Goal: Information Seeking & Learning: Learn about a topic

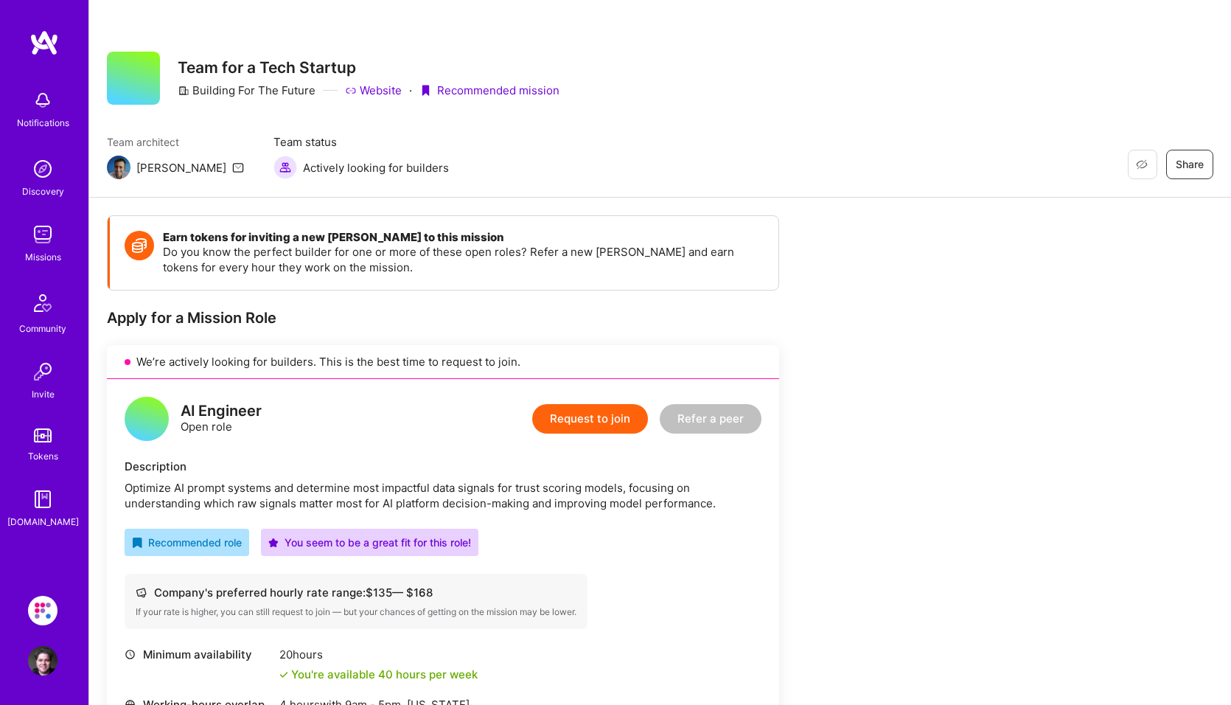
scroll to position [305, 0]
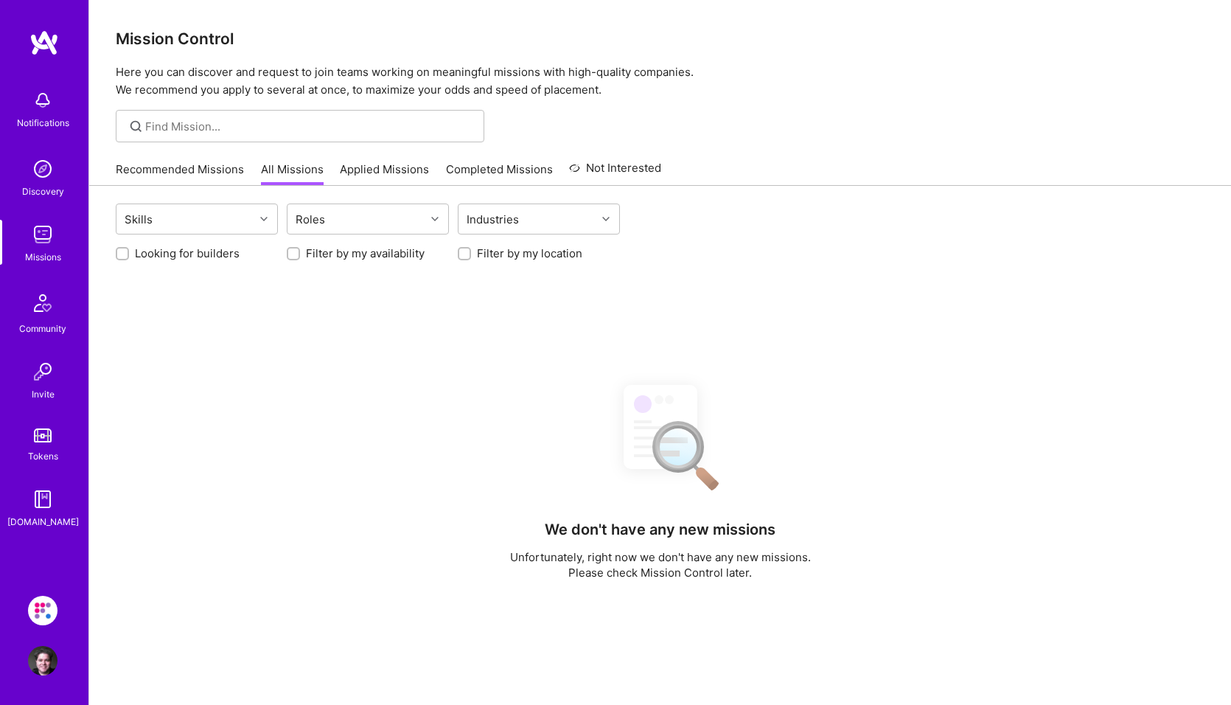
checkbox input "false"
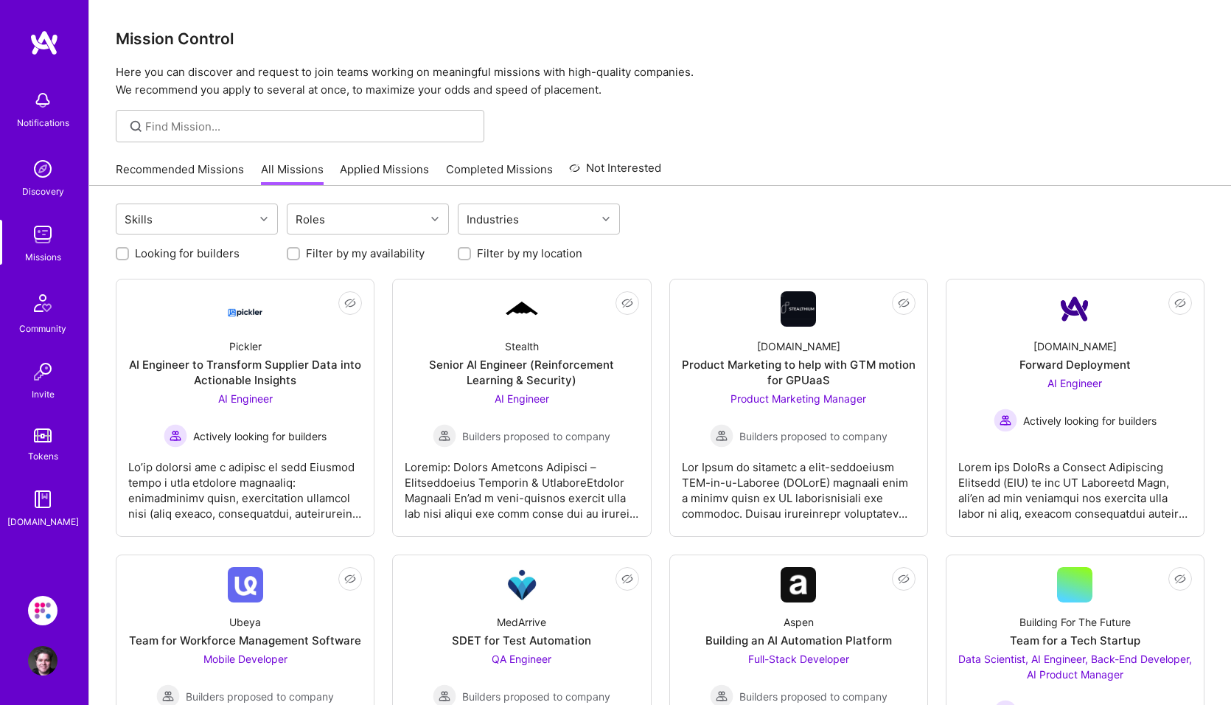
click at [197, 256] on label "Looking for builders" at bounding box center [187, 253] width 105 height 15
click at [129, 256] on input "Looking for builders" at bounding box center [124, 254] width 10 height 10
checkbox input "true"
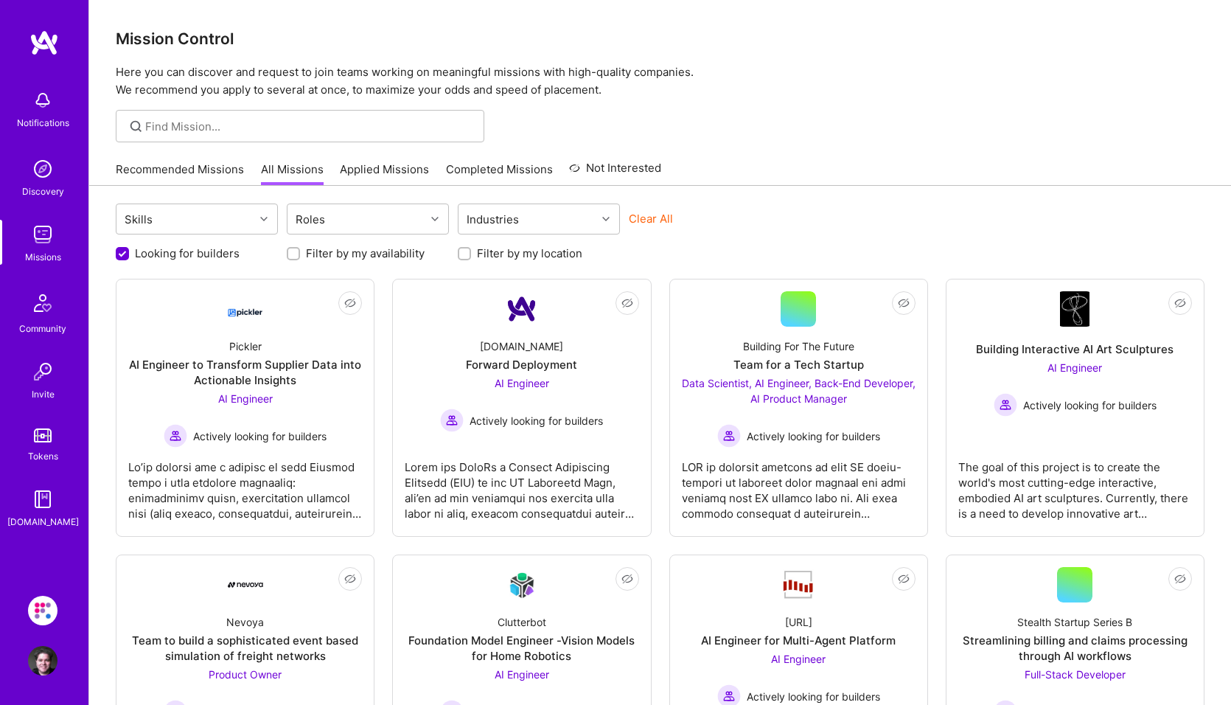
click at [332, 248] on label "Filter by my availability" at bounding box center [365, 253] width 119 height 15
click at [300, 249] on input "Filter by my availability" at bounding box center [295, 254] width 10 height 10
checkbox input "true"
click at [497, 252] on label "Filter by my location" at bounding box center [529, 253] width 105 height 15
click at [471, 252] on input "Filter by my location" at bounding box center [466, 254] width 10 height 10
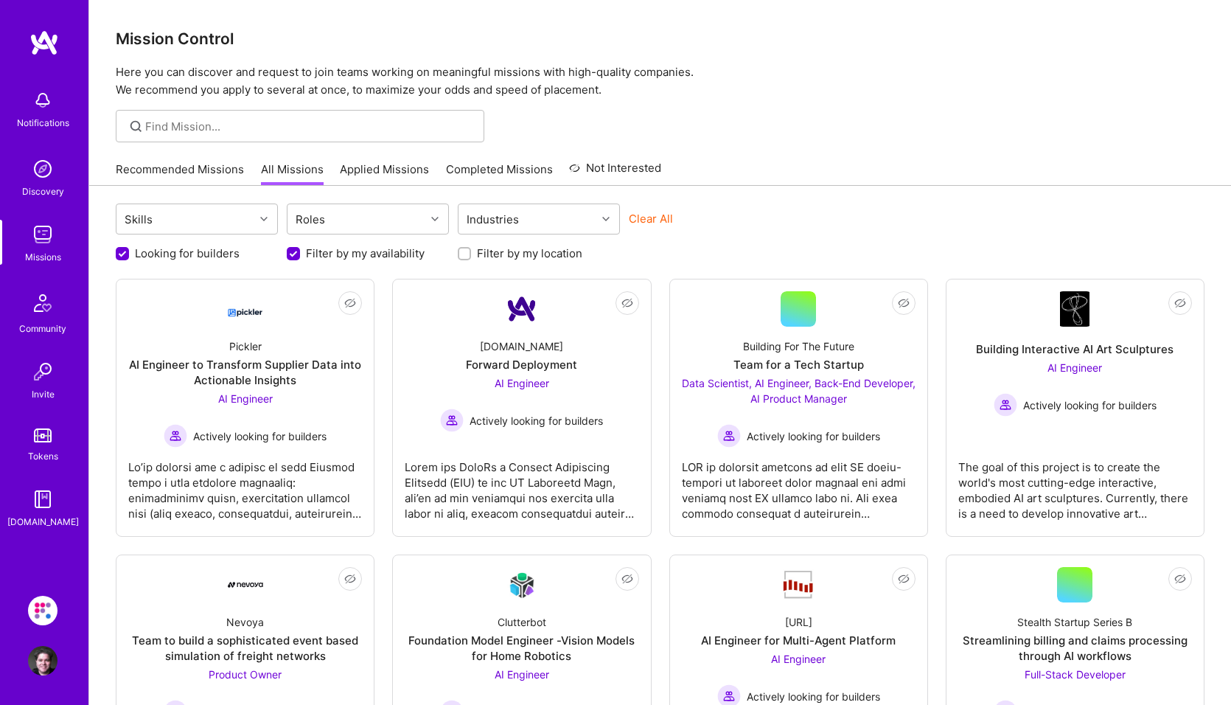
checkbox input "true"
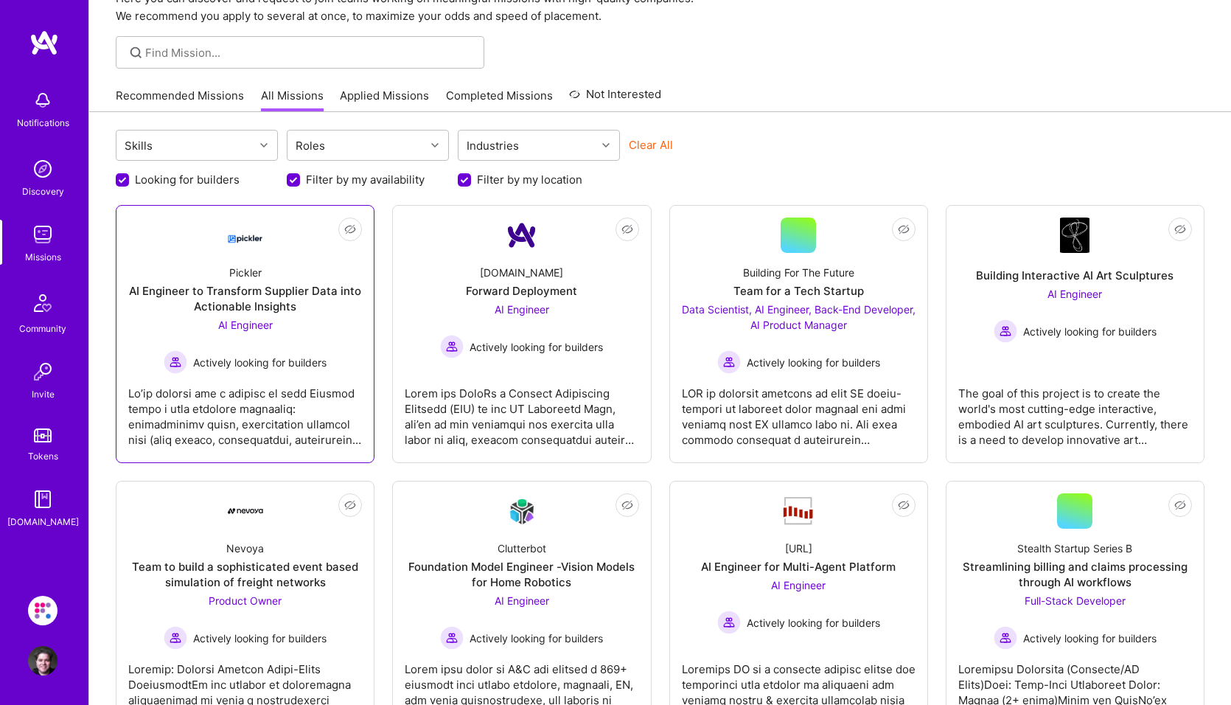
click at [253, 324] on span "AI Engineer" at bounding box center [245, 324] width 55 height 13
click at [506, 306] on span "AI Engineer" at bounding box center [522, 309] width 55 height 13
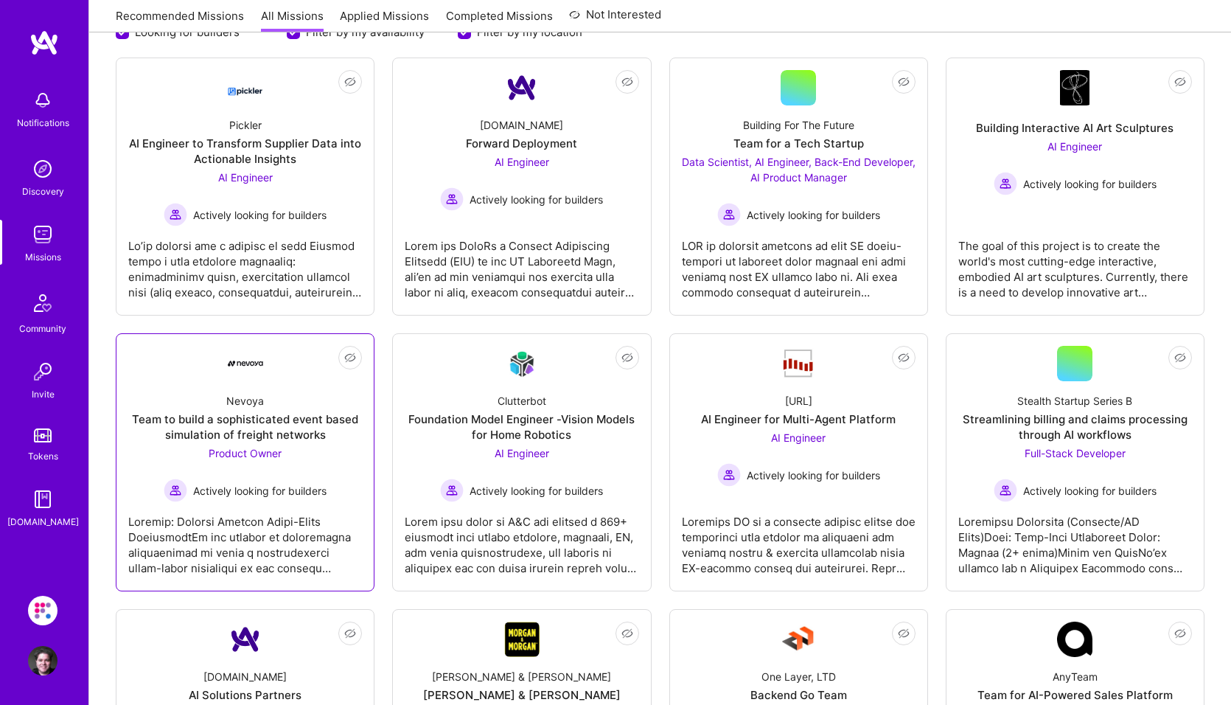
scroll to position [295, 0]
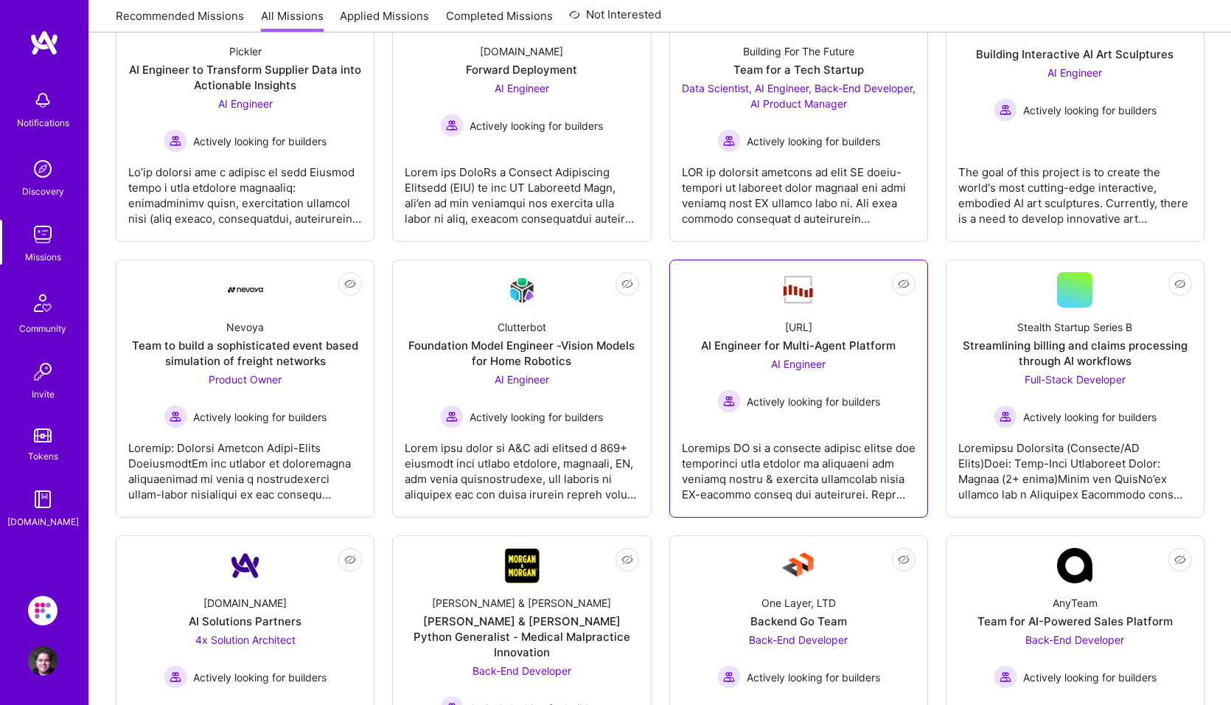
click at [808, 364] on span "AI Engineer" at bounding box center [798, 364] width 55 height 13
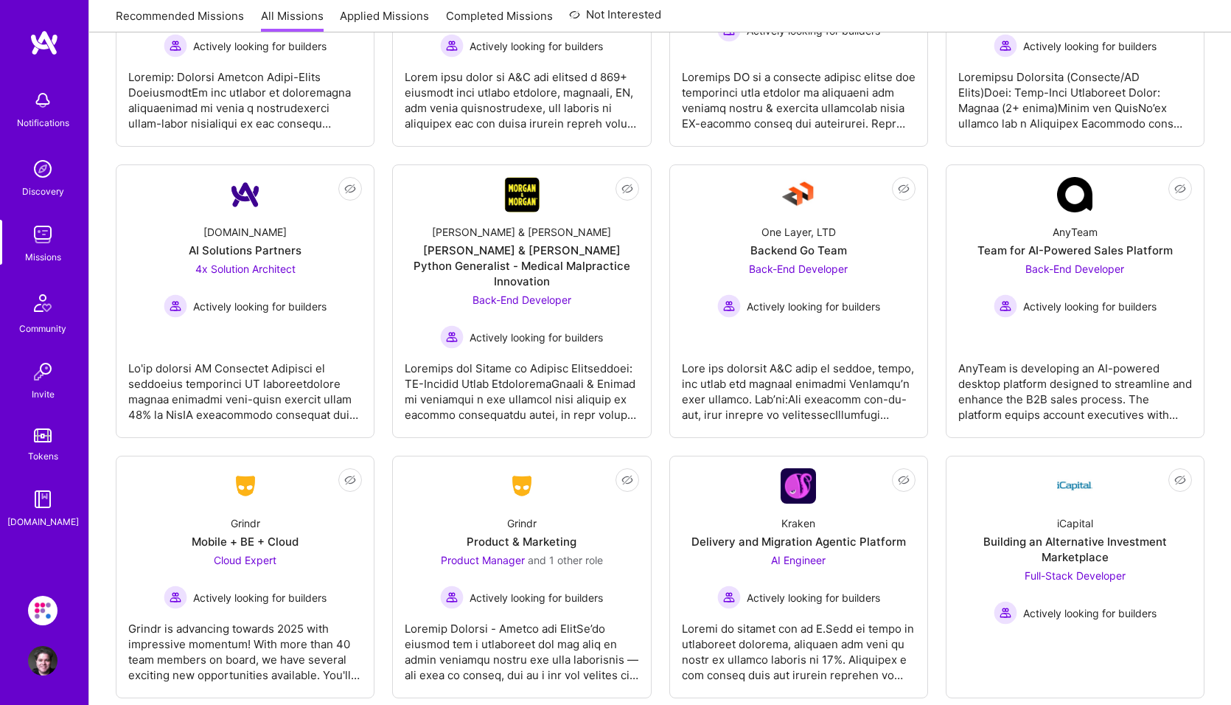
scroll to position [0, 0]
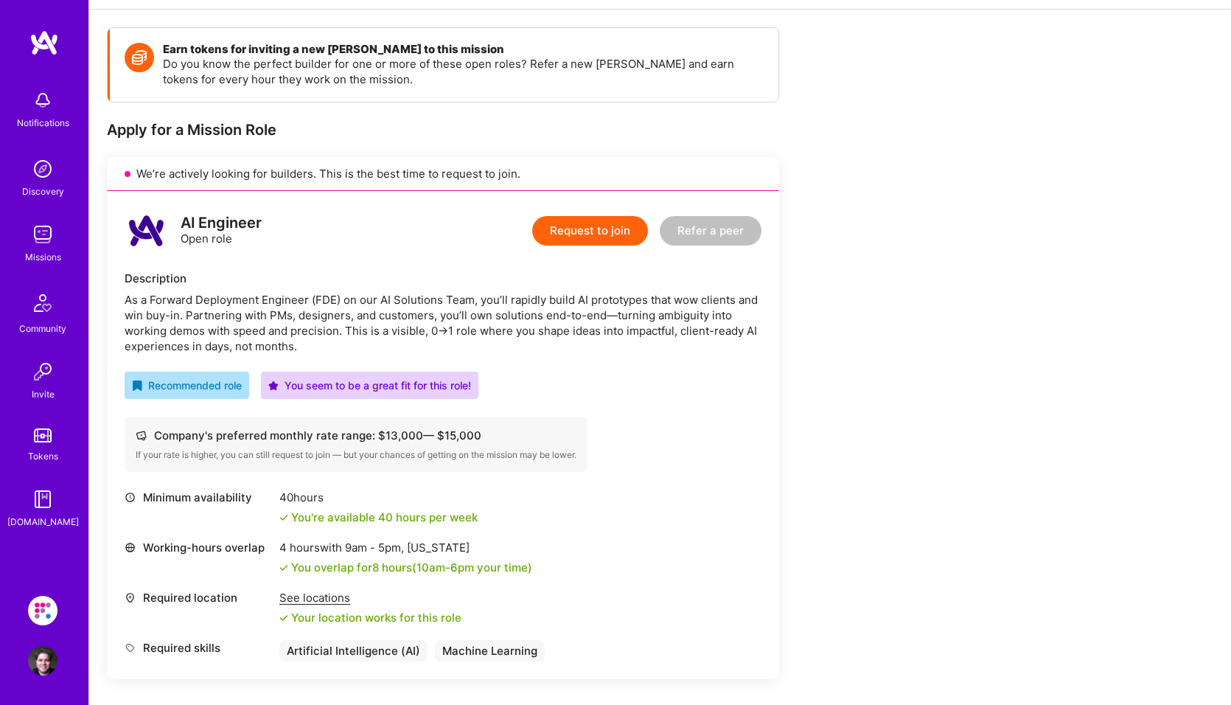
scroll to position [221, 0]
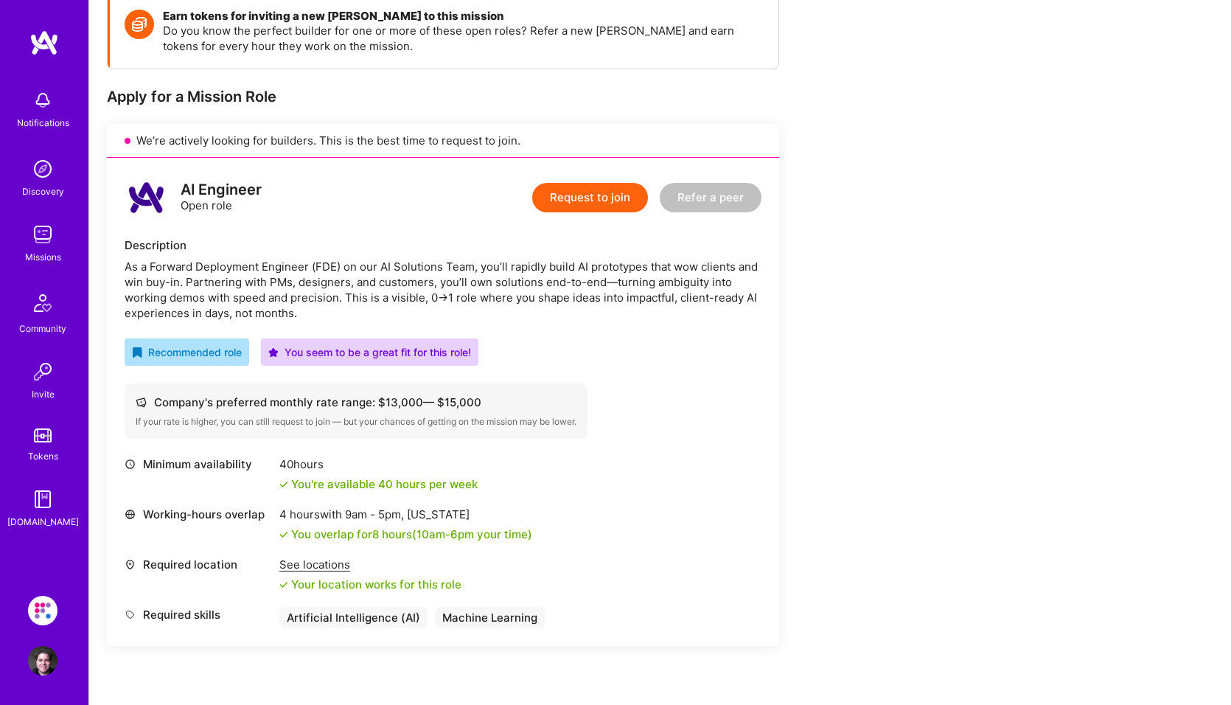
click at [652, 436] on div "Company's preferred monthly rate range: $ 13,000 — $ 15,000 If your rate is hig…" at bounding box center [443, 410] width 637 height 55
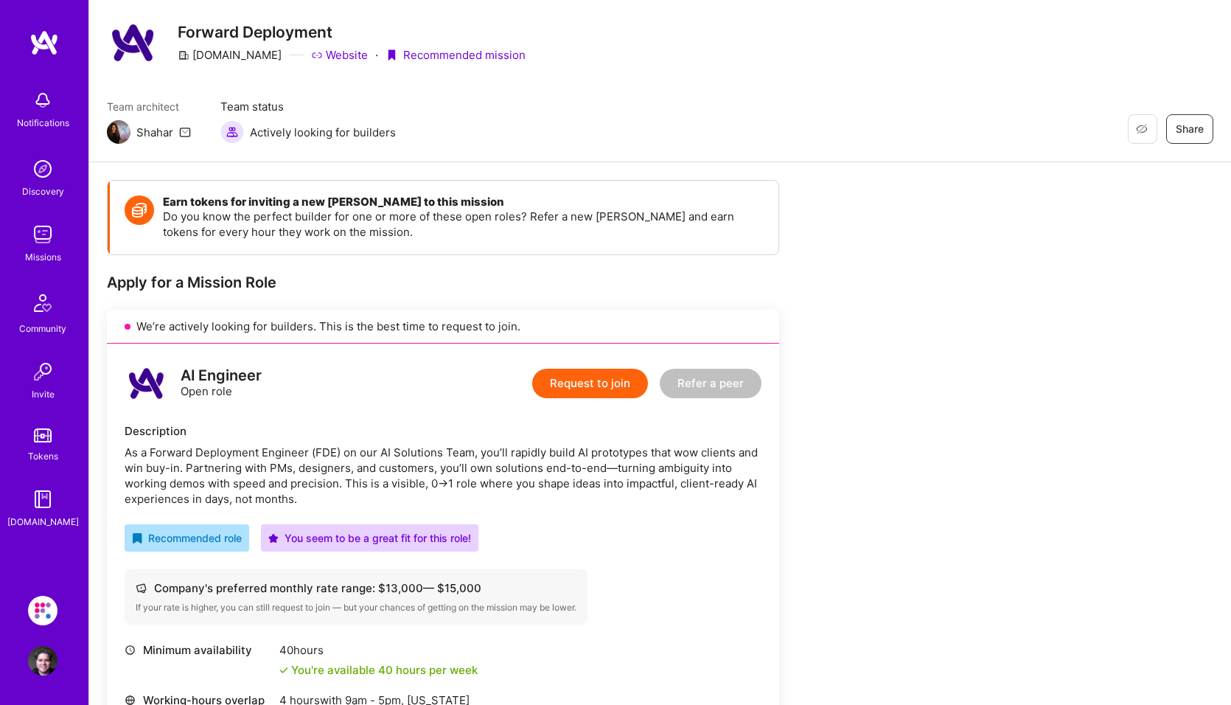
scroll to position [0, 0]
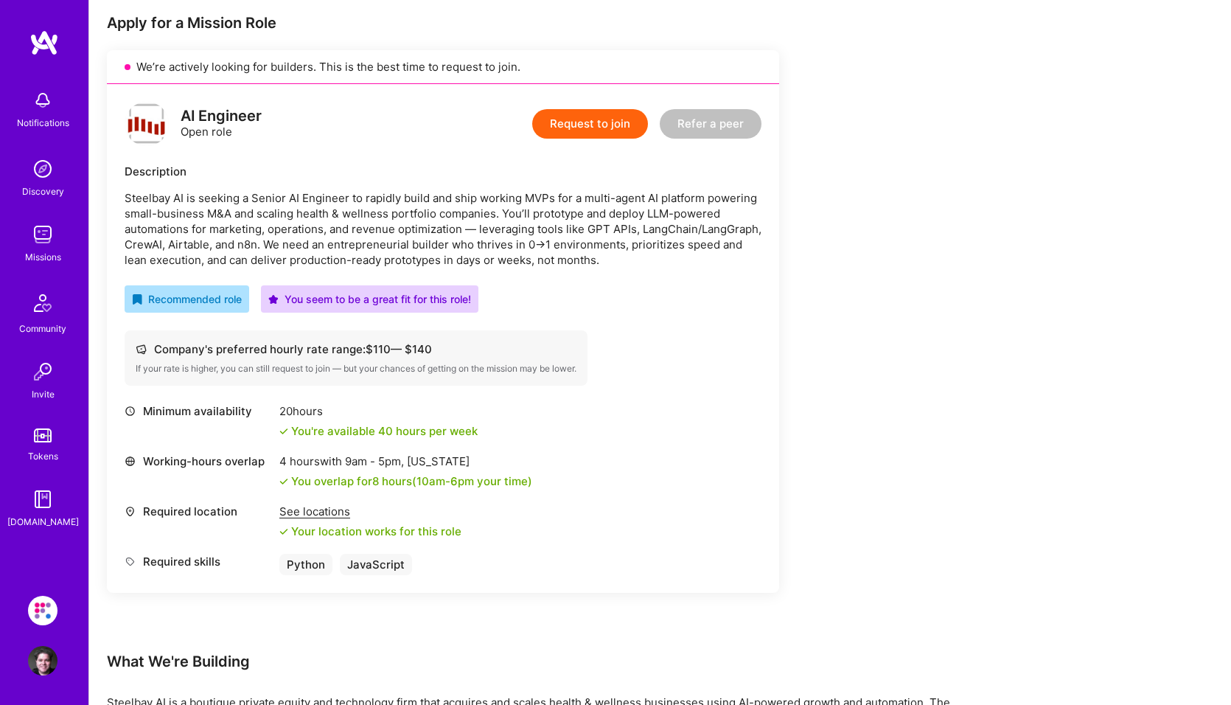
scroll to position [221, 0]
